Goal: Transaction & Acquisition: Obtain resource

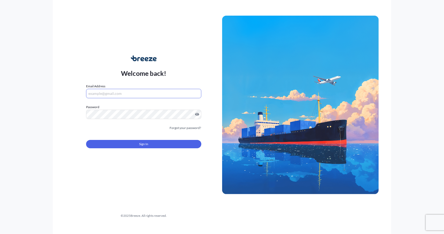
click at [145, 95] on input "Email Address" at bounding box center [143, 93] width 115 height 9
type input "Diyar.Mariwan@well.uk.com"
click at [131, 150] on form "Email Address Diyar.Mariwan@well.uk.com Please enter a valid email address Pass…" at bounding box center [143, 119] width 115 height 71
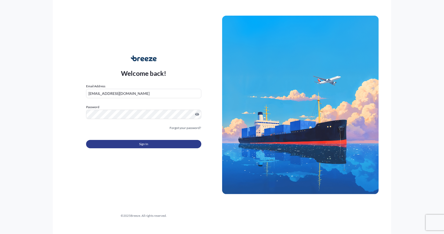
click at [129, 143] on button "Sign In" at bounding box center [143, 144] width 115 height 8
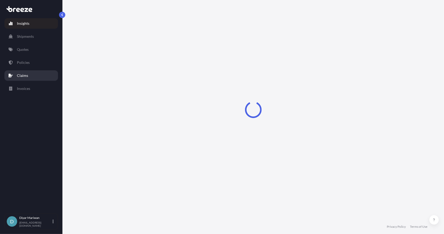
select select "2025"
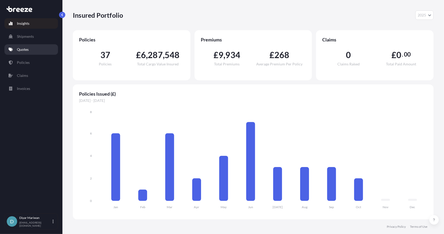
click at [26, 49] on p "Quotes" at bounding box center [23, 49] width 12 height 5
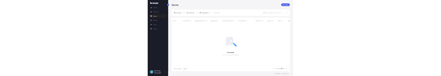
scroll to position [4, 4]
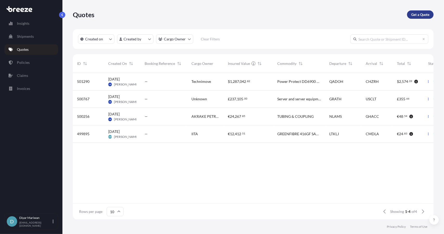
click at [425, 15] on p "Get a Quote" at bounding box center [420, 14] width 18 height 5
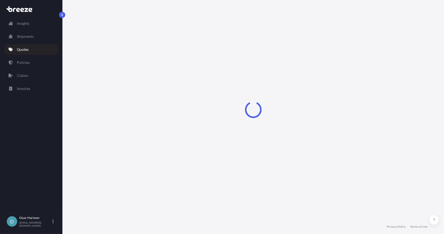
select select "Sea"
select select "1"
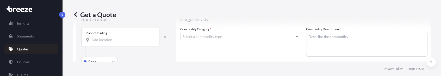
scroll to position [26, 0]
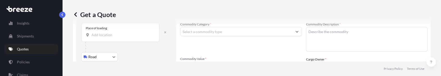
click at [116, 35] on input "Place of loading" at bounding box center [121, 35] width 61 height 5
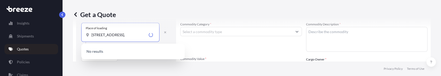
scroll to position [0, 0]
click at [131, 52] on span "53 East Avenue, Gulfport, MS 39501, USA" at bounding box center [115, 52] width 33 height 5
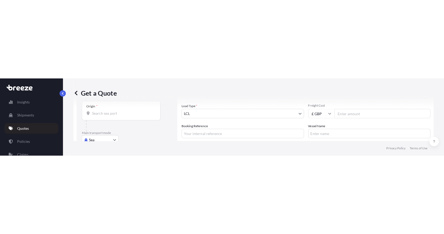
scroll to position [52, 0]
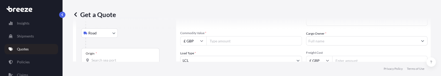
type input "53 East Avenue, Gulfport, MS 39501, USA"
click at [113, 33] on body "0 options available. 1 option available. 0 options available. 1 option availabl…" at bounding box center [222, 38] width 444 height 76
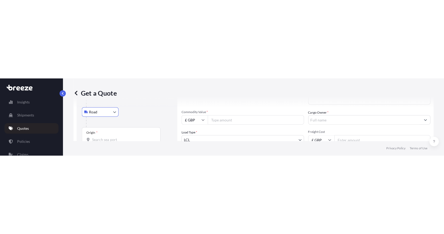
scroll to position [0, 0]
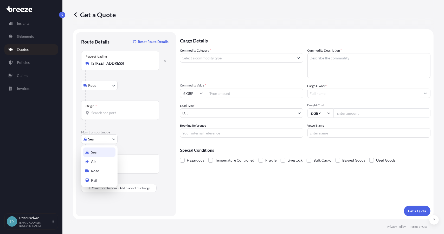
click at [113, 137] on body "Insights Shipments Quotes Policies Claims Invoices D Diyar Mariwan diyar.mariwa…" at bounding box center [222, 117] width 444 height 234
click at [104, 160] on div "Air" at bounding box center [99, 161] width 32 height 9
select select "Air"
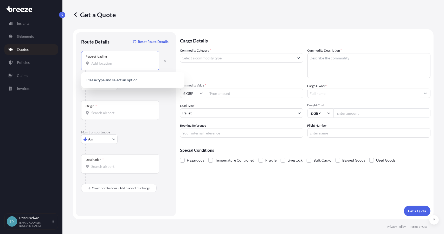
click at [145, 63] on input "Place of loading" at bounding box center [121, 63] width 61 height 5
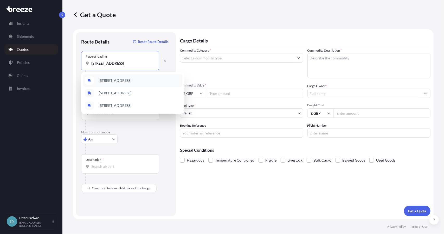
click at [104, 63] on input "53 east gulfport 39501" at bounding box center [121, 63] width 61 height 5
click at [125, 93] on span "53 East Avenue, Gulfport, MS 39501, USA" at bounding box center [115, 92] width 33 height 5
type input "53 East Avenue, Gulfport, MS 39501, USA"
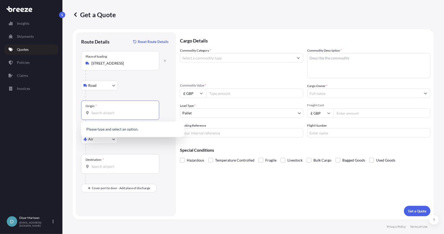
click at [110, 112] on input "Origin *" at bounding box center [121, 112] width 61 height 5
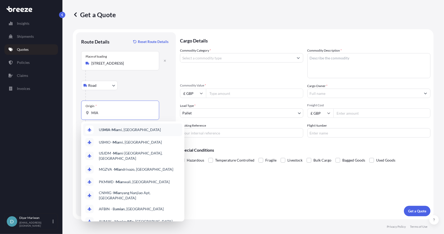
click at [111, 131] on span "US MIA - Mia mi, United States" at bounding box center [130, 129] width 62 height 5
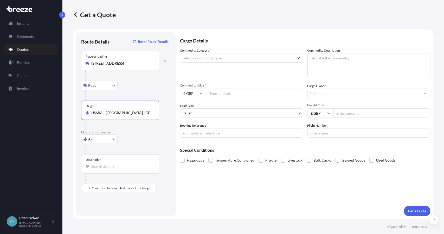
type input "USMIA - Miami, United States"
click at [107, 167] on input "Destination *" at bounding box center [121, 166] width 61 height 5
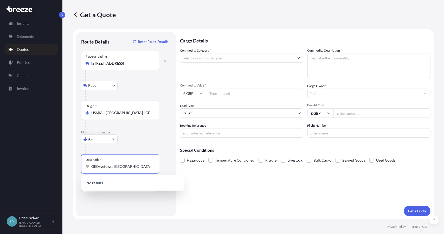
drag, startPoint x: 136, startPoint y: 168, endPoint x: 81, endPoint y: 165, distance: 55.2
click at [81, 165] on div "Route Details Reset Route Details Place of loading 53 East Avenue, Gulfport, MS…" at bounding box center [126, 124] width 100 height 184
type input "Guyana"
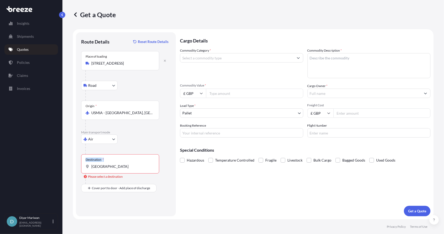
drag, startPoint x: 108, startPoint y: 169, endPoint x: 74, endPoint y: 170, distance: 34.7
click at [74, 170] on form "Route Details Reset Route Details Place of loading 53 East Avenue, Gulfport, MS…" at bounding box center [253, 124] width 361 height 190
drag, startPoint x: 113, startPoint y: 170, endPoint x: 89, endPoint y: 165, distance: 24.1
click at [89, 165] on div "Destination * Guyana" at bounding box center [120, 163] width 78 height 19
click at [91, 165] on input "Guyana" at bounding box center [121, 166] width 61 height 5
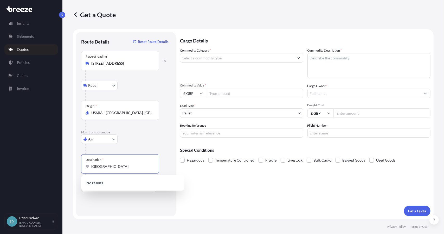
drag, startPoint x: 93, startPoint y: 200, endPoint x: 102, endPoint y: 194, distance: 10.3
click at [96, 199] on div "Route Details Reset Route Details Place of loading 53 East Avenue, Gulfport, MS…" at bounding box center [126, 123] width 90 height 173
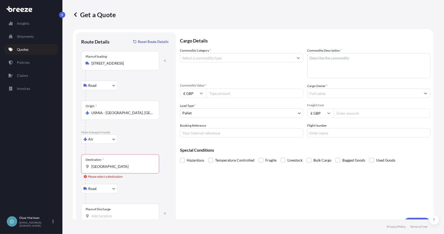
click at [120, 215] on input "Place of Discharge" at bounding box center [121, 215] width 61 height 5
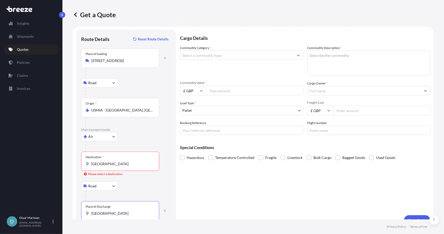
scroll to position [11, 0]
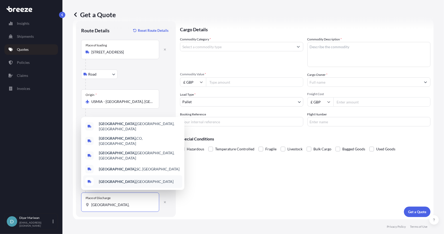
click at [131, 182] on span "Georgetown, Guyana" at bounding box center [136, 181] width 75 height 5
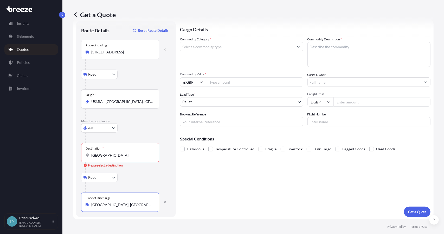
type input "Georgetown, Guyana"
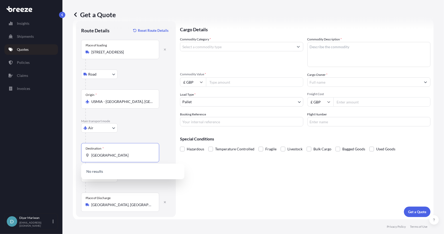
click at [110, 153] on input "Guyana" at bounding box center [121, 154] width 61 height 5
type input "G"
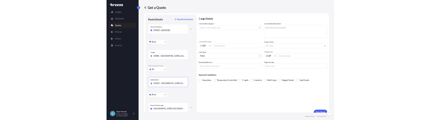
scroll to position [0, 0]
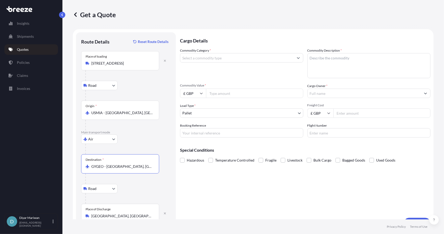
type input "GYGEO - Georgetown, Guyana"
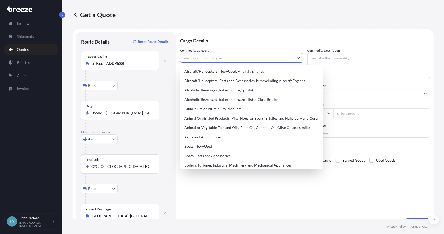
click at [221, 59] on input "Commodity Category *" at bounding box center [236, 57] width 113 height 9
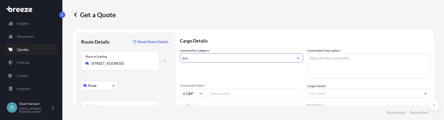
click at [242, 58] on input "dro" at bounding box center [236, 57] width 113 height 9
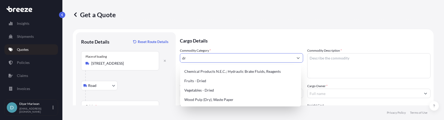
type input "d"
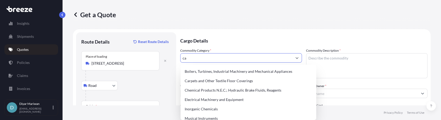
type input "c"
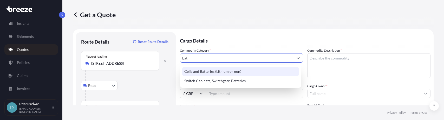
click at [234, 74] on div "Cells and Batteries (Lithium or non)" at bounding box center [240, 71] width 117 height 9
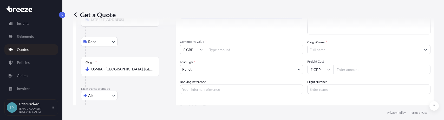
scroll to position [52, 0]
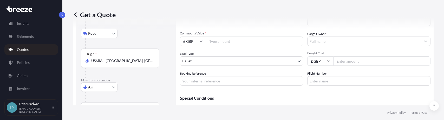
type input "Cells and Batteries (Lithium or non)"
click at [200, 41] on icon at bounding box center [201, 42] width 3 height 2
click at [190, 77] on div "$ USD" at bounding box center [193, 77] width 22 height 10
type input "$ USD"
click at [219, 41] on input "Commodity Value *" at bounding box center [254, 40] width 97 height 9
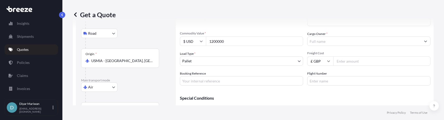
type input "1200000"
click at [224, 51] on div "Commodity Category * Cells and Batteries (Lithium or non) Commodity Description…" at bounding box center [305, 41] width 251 height 90
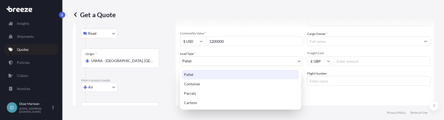
click at [211, 60] on body "Insights Shipments Quotes Policies Claims Invoices D Diyar Mariwan diyar.mariwa…" at bounding box center [222, 60] width 444 height 120
click at [206, 76] on div "Pallet" at bounding box center [240, 74] width 117 height 9
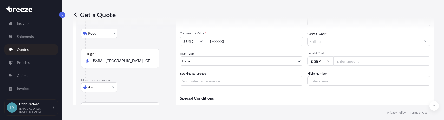
click at [345, 59] on input "Freight Cost" at bounding box center [382, 60] width 97 height 9
type input "75000"
click at [325, 59] on input "£ GBP" at bounding box center [321, 60] width 26 height 9
click at [316, 96] on div "$ USD" at bounding box center [319, 97] width 22 height 10
type input "$ USD"
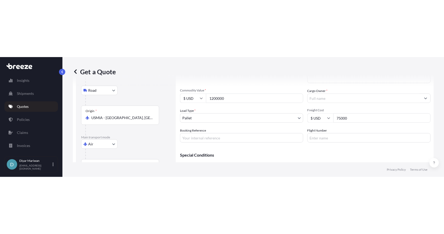
scroll to position [26, 0]
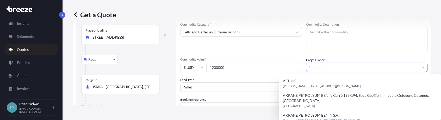
click at [317, 70] on input "Cargo Owner *" at bounding box center [362, 66] width 112 height 9
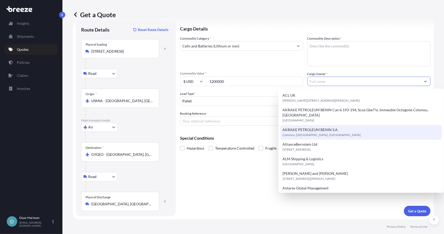
scroll to position [11, 0]
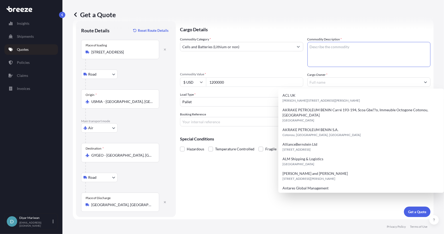
click at [331, 54] on textarea "Commodity Description *" at bounding box center [369, 54] width 123 height 25
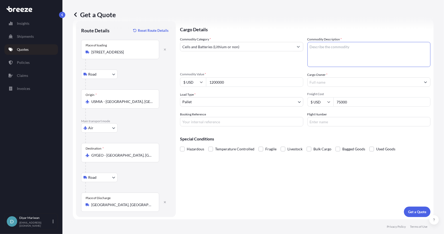
paste textarea "Two (2) Triton wooden crates. Each identical (490 x 195 x 198cm). Weight 3200kg…"
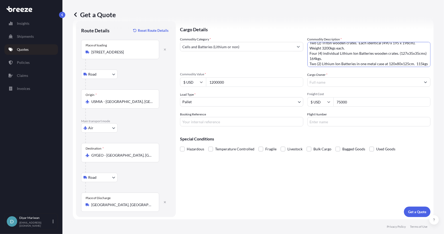
scroll to position [0, 0]
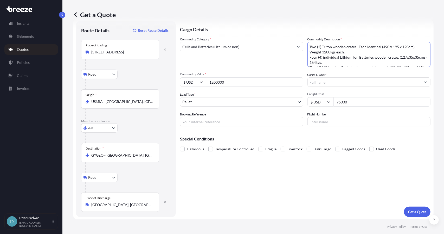
type textarea "Two (2) Triton wooden crates. Each identical (490 x 195 x 198cm). Weight 3200kg…"
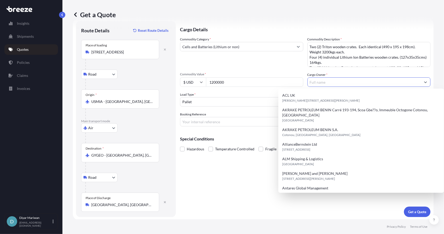
click at [322, 82] on input "Cargo Owner *" at bounding box center [364, 81] width 113 height 9
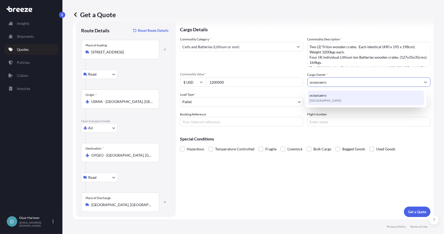
click at [316, 99] on span "United Kingdom" at bounding box center [326, 100] width 32 height 5
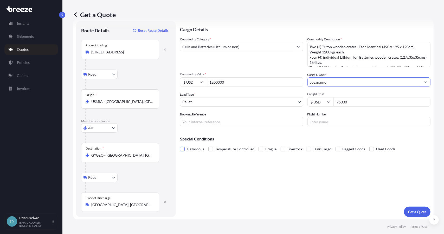
type input "oceanaero"
click at [181, 149] on span at bounding box center [182, 148] width 5 height 5
click at [180, 145] on input "Hazardous" at bounding box center [180, 145] width 0 height 0
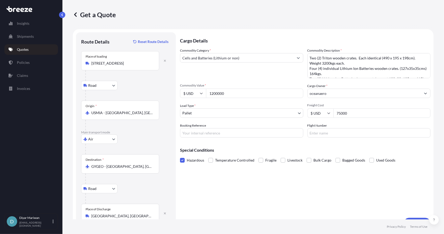
scroll to position [11, 0]
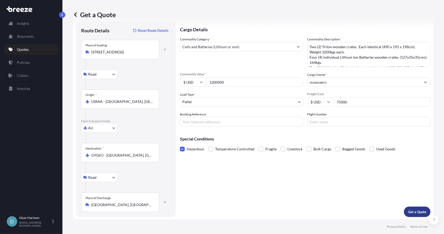
click at [420, 210] on p "Get a Quote" at bounding box center [417, 211] width 18 height 5
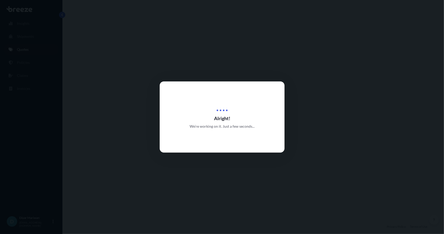
select select "Road"
select select "Air"
select select "Road"
select select "1"
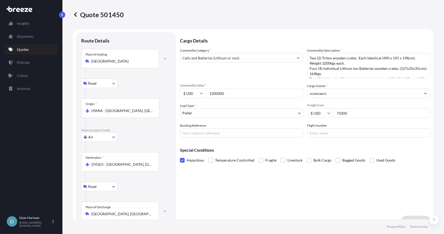
click at [77, 15] on icon at bounding box center [75, 14] width 5 height 5
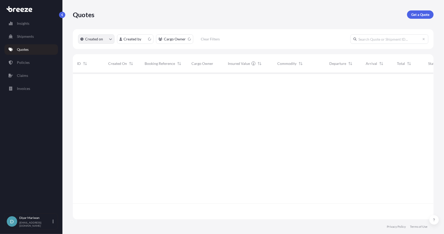
scroll to position [145, 357]
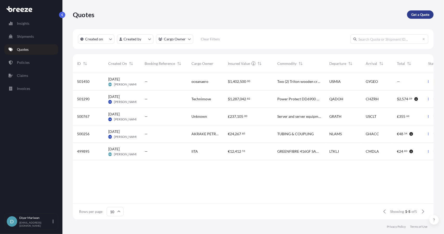
click at [425, 13] on p "Get a Quote" at bounding box center [420, 14] width 18 height 5
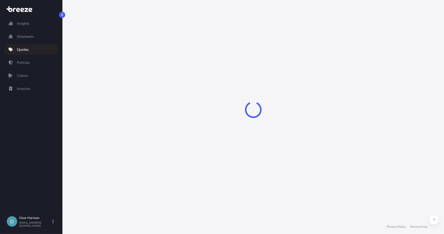
select select "Sea"
select select "1"
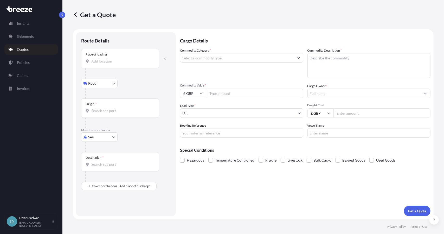
click at [100, 62] on input "Place of loading" at bounding box center [121, 61] width 61 height 5
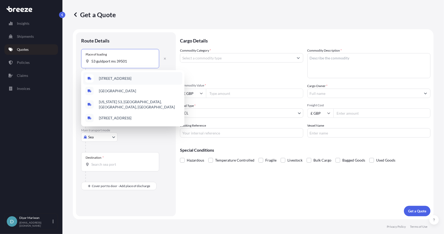
click at [122, 77] on span "53rd Avenue, Gulfport, MS 39501, USA" at bounding box center [115, 78] width 33 height 5
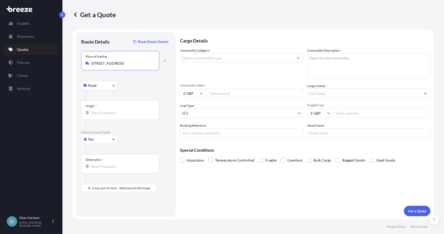
type input "53rd Avenue, Gulfport, MS 39501, USA"
click at [101, 113] on input "Origin *" at bounding box center [121, 112] width 61 height 5
type input "USMSY - New Orleans, United States"
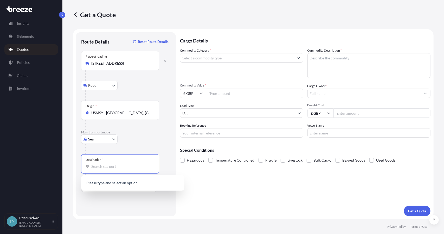
click at [110, 167] on input "Destination *" at bounding box center [121, 166] width 61 height 5
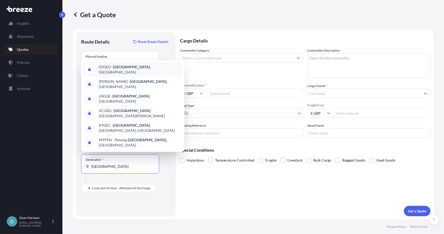
click at [125, 77] on div "GYGEO - Georgetown , Guyana" at bounding box center [132, 69] width 99 height 15
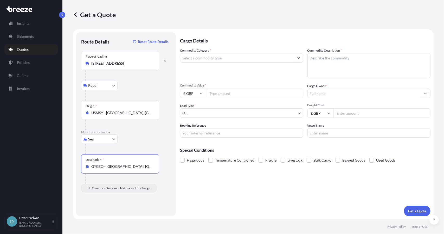
type input "GYGEO - Georgetown, Guyana"
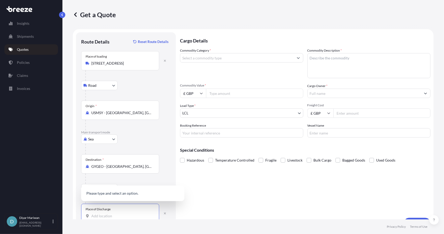
click at [118, 214] on input "Place of Discharge" at bounding box center [121, 215] width 61 height 5
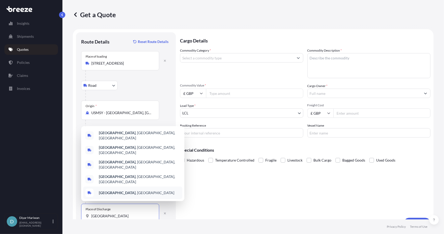
click at [129, 190] on div "Georgetown , Guyana" at bounding box center [132, 192] width 99 height 12
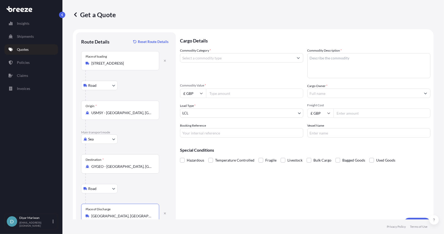
type input "Georgetown, Guyana"
click at [221, 95] on input "Commodity Value *" at bounding box center [254, 92] width 97 height 9
click at [218, 94] on input "1200000" at bounding box center [254, 92] width 97 height 9
type input "1200000"
click at [300, 59] on button "Show suggestions" at bounding box center [298, 57] width 9 height 9
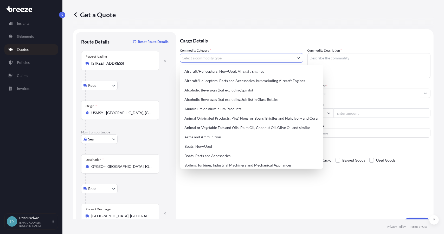
click at [316, 59] on textarea "Commodity Description *" at bounding box center [369, 65] width 123 height 25
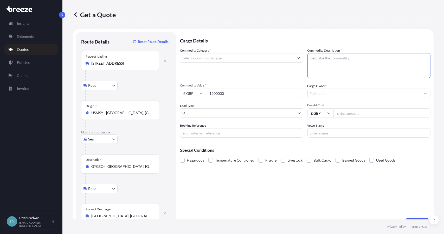
paste textarea "kevin.thompson@oceanaero.com"
type textarea "kevin.thompson@oceanaero.com"
drag, startPoint x: 366, startPoint y: 59, endPoint x: 292, endPoint y: 58, distance: 74.2
click at [294, 59] on div "Commodity Category * Commodity Description * kevin.thompson@oceanaero.com Commo…" at bounding box center [305, 93] width 251 height 90
paste textarea "(2) Gen III Triton Class Drone and Triton Class Launch + Recovery dolly HS Code…"
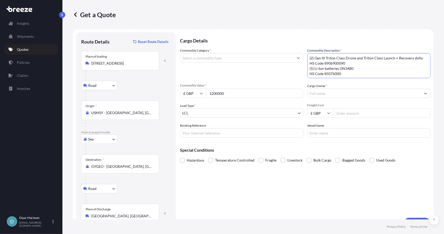
scroll to position [3, 0]
type textarea "(2) Gen III Triton Class Drone and Triton Class Launch + Recovery dolly HS Code…"
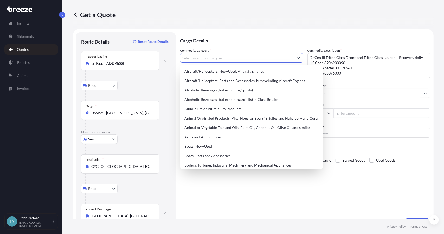
click at [226, 56] on input "Commodity Category *" at bounding box center [236, 57] width 113 height 9
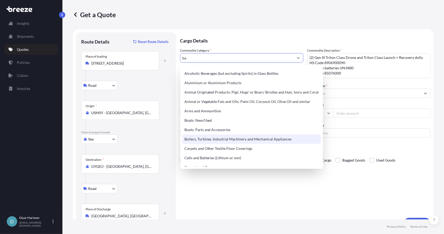
scroll to position [0, 0]
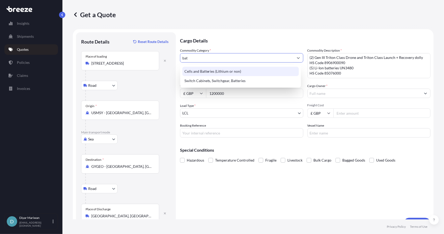
click at [211, 71] on div "Cells and Batteries (Lithium or non)" at bounding box center [240, 71] width 117 height 9
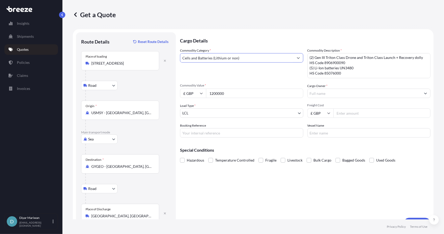
type input "Cells and Batteries (Lithium or non)"
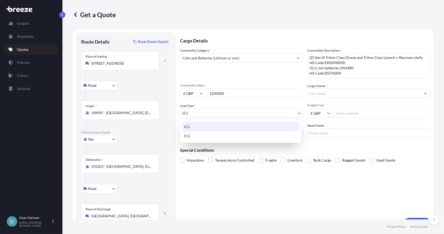
click at [239, 112] on body "Insights Shipments Quotes Policies Claims Invoices D Diyar Mariwan diyar.mariwa…" at bounding box center [222, 117] width 444 height 234
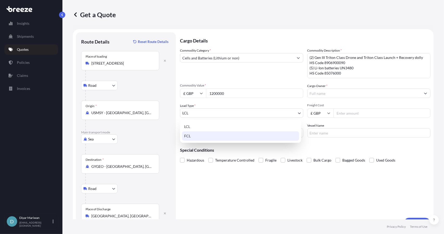
click at [220, 134] on div "FCL" at bounding box center [240, 135] width 117 height 9
select select "2"
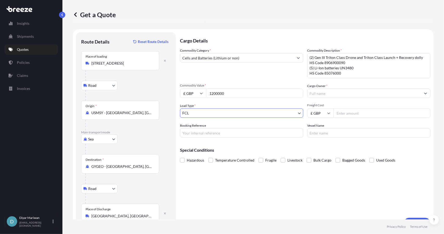
click at [327, 113] on icon at bounding box center [328, 112] width 3 height 3
click at [314, 150] on div "$ USD" at bounding box center [319, 149] width 22 height 10
type input "$ USD"
click at [202, 93] on icon at bounding box center [201, 94] width 3 height 2
click at [196, 128] on div "$ USD" at bounding box center [193, 129] width 22 height 10
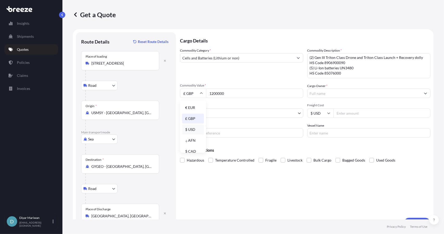
type input "$ USD"
click at [360, 114] on input "Freight Cost" at bounding box center [382, 112] width 97 height 9
type input "10000"
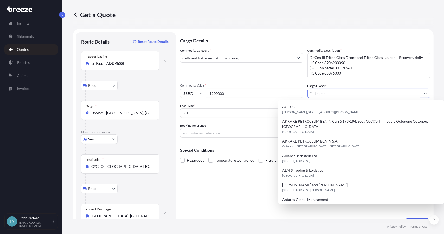
click at [336, 94] on input "Cargo Owner *" at bounding box center [364, 92] width 113 height 9
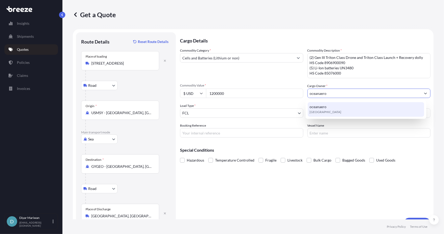
click at [323, 109] on span "United Kingdom" at bounding box center [326, 111] width 32 height 5
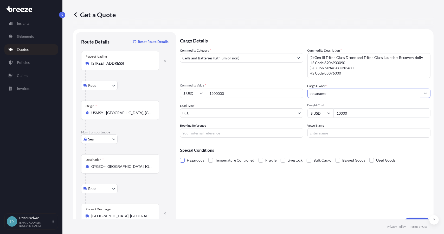
type input "oceanaero"
click at [183, 161] on span at bounding box center [182, 160] width 5 height 5
click at [180, 156] on input "Hazardous" at bounding box center [180, 156] width 0 height 0
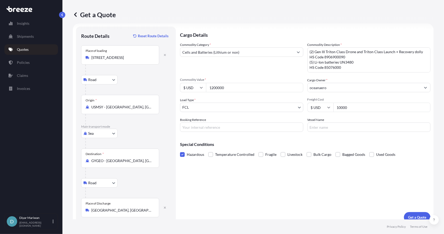
scroll to position [11, 0]
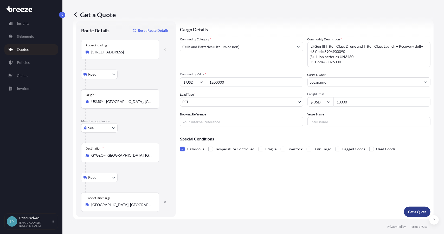
click at [413, 209] on p "Get a Quote" at bounding box center [417, 211] width 18 height 5
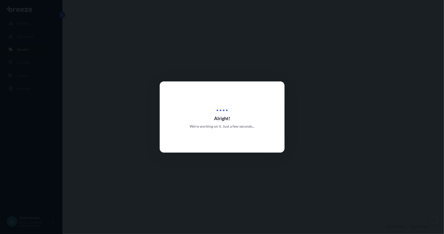
select select "Road"
select select "Sea"
select select "Road"
select select "2"
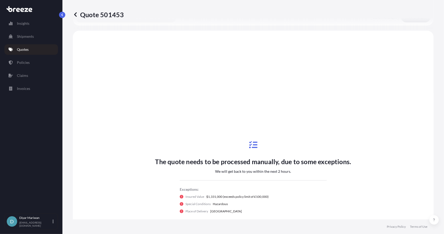
scroll to position [207, 0]
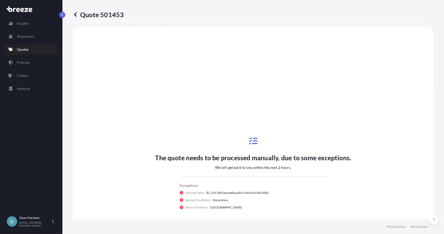
click at [60, 11] on div "Insights Shipments Quotes Policies Claims Invoices D Diyar Mariwan diyar.mariwa…" at bounding box center [31, 117] width 62 height 234
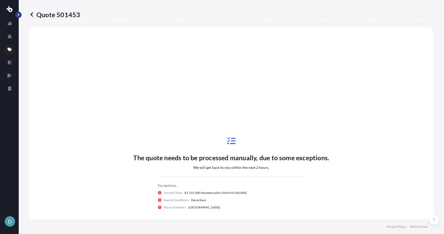
click at [21, 15] on button "button" at bounding box center [18, 15] width 6 height 6
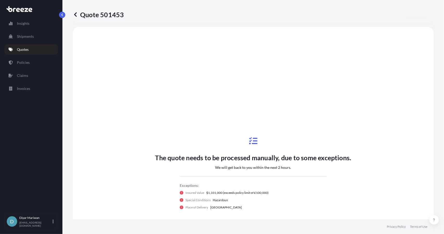
click at [21, 15] on div "Insights Shipments Quotes Policies Claims Invoices" at bounding box center [31, 114] width 54 height 200
click at [21, 51] on p "Quotes" at bounding box center [23, 49] width 12 height 5
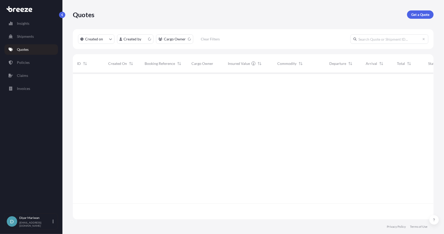
scroll to position [145, 357]
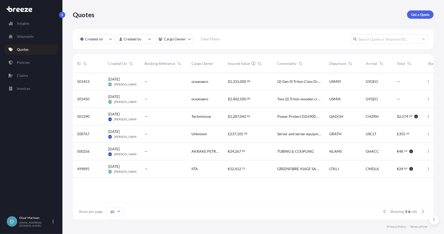
click at [133, 99] on span "14 Oct 2025 DM Diyar Mariwan" at bounding box center [122, 99] width 28 height 10
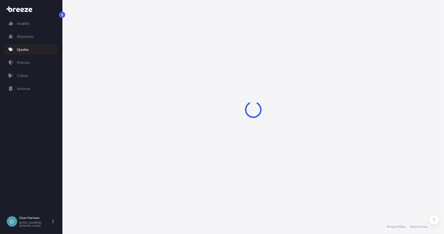
select select "Road"
select select "Air"
select select "Road"
select select "1"
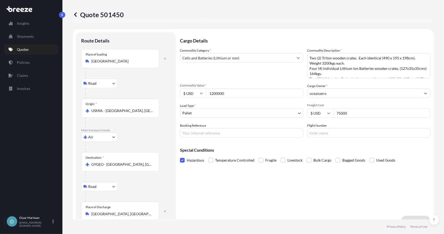
click at [76, 14] on icon at bounding box center [75, 14] width 5 height 5
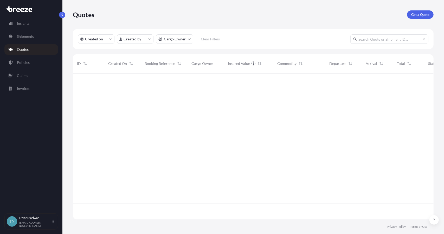
scroll to position [145, 357]
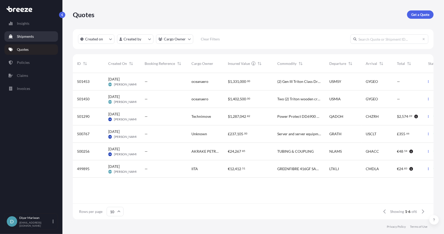
click at [24, 37] on p "Shipments" at bounding box center [25, 36] width 17 height 5
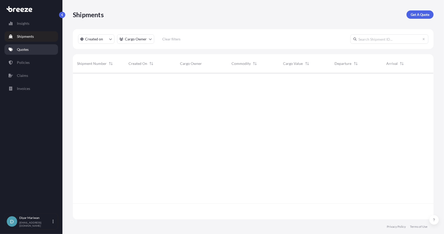
scroll to position [161, 357]
click at [26, 50] on p "Quotes" at bounding box center [23, 49] width 12 height 5
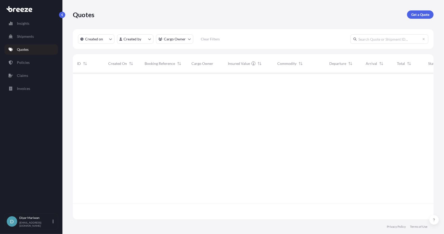
scroll to position [145, 357]
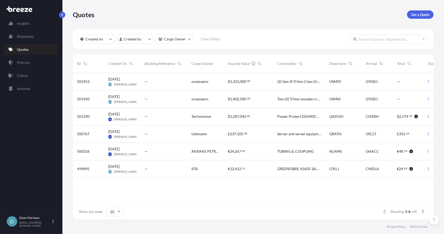
click at [120, 81] on span "[DATE]" at bounding box center [113, 78] width 11 height 5
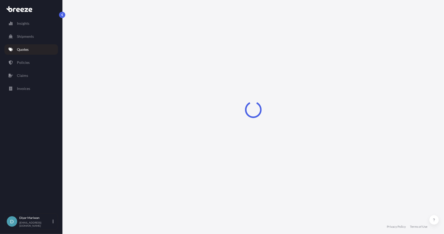
select select "Road"
select select "Sea"
select select "Road"
select select "2"
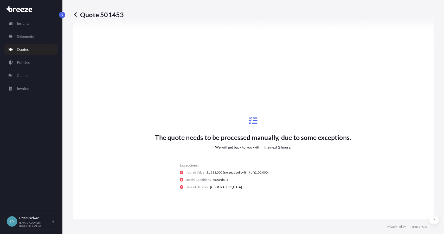
scroll to position [198, 0]
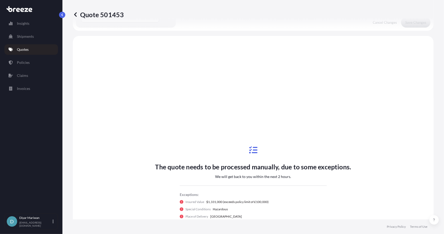
click at [76, 14] on icon at bounding box center [75, 14] width 5 height 5
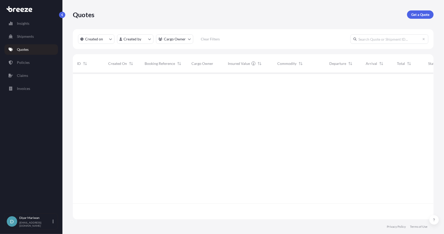
scroll to position [145, 357]
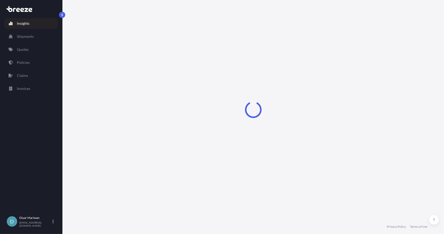
select select "2025"
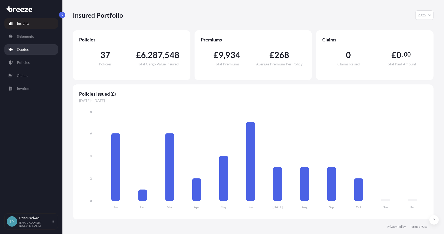
click at [22, 49] on p "Quotes" at bounding box center [23, 49] width 12 height 5
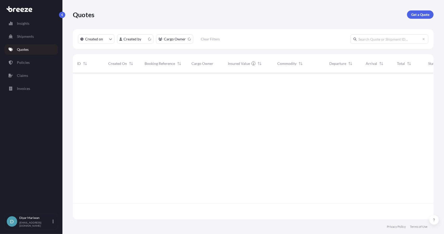
scroll to position [145, 357]
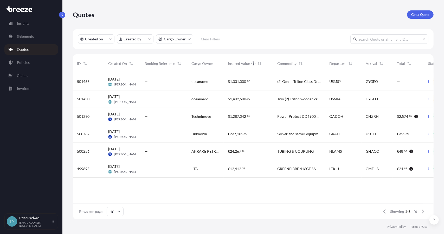
scroll to position [4, 4]
